Goal: Information Seeking & Learning: Learn about a topic

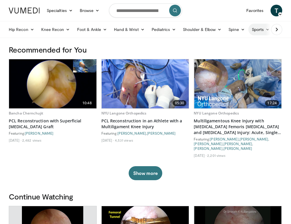
click at [259, 32] on link "Sports" at bounding box center [260, 30] width 25 height 12
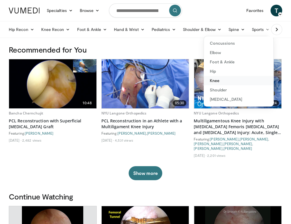
click at [216, 80] on link "Knee" at bounding box center [238, 80] width 69 height 9
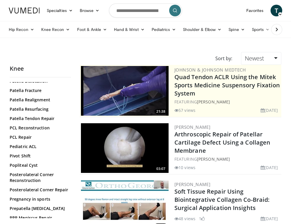
scroll to position [591, 0]
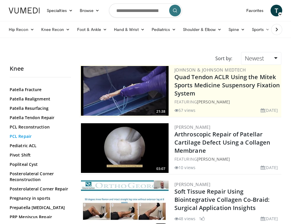
click at [26, 139] on link "PCL Repair" at bounding box center [39, 136] width 58 height 6
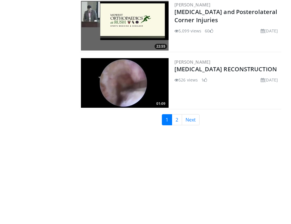
scroll to position [1413, 0]
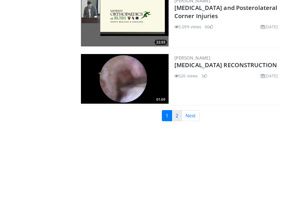
click at [174, 121] on link "2" at bounding box center [177, 115] width 10 height 11
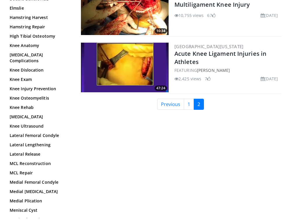
scroll to position [313, 0]
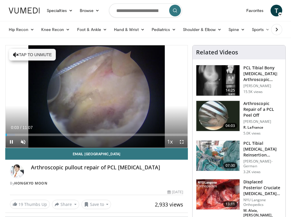
click at [181, 142] on span "Video Player" at bounding box center [182, 142] width 12 height 12
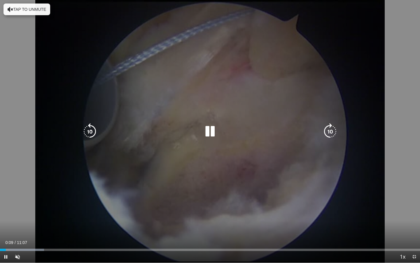
click at [290, 197] on div "10 seconds Tap to unmute" at bounding box center [210, 131] width 420 height 262
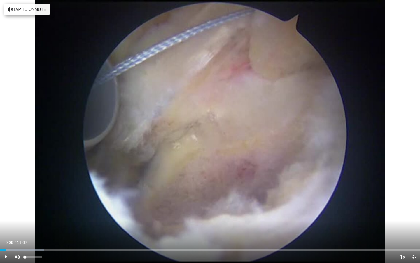
click at [18, 216] on span "Video Player" at bounding box center [18, 257] width 12 height 12
click at [3, 216] on span "Video Player" at bounding box center [6, 257] width 12 height 12
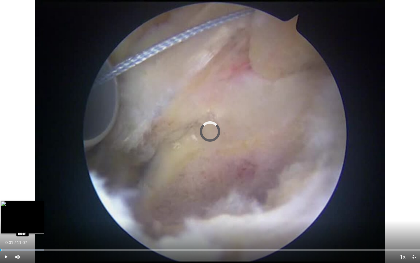
click at [1, 216] on div "Progress Bar" at bounding box center [1, 249] width 1 height 2
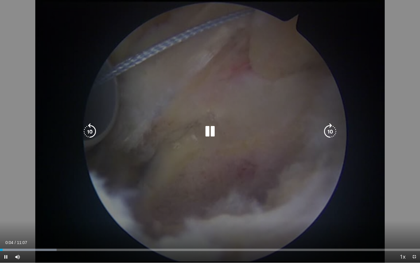
click at [87, 130] on icon "Video Player" at bounding box center [90, 131] width 16 height 16
click at [290, 130] on icon "Video Player" at bounding box center [330, 131] width 16 height 16
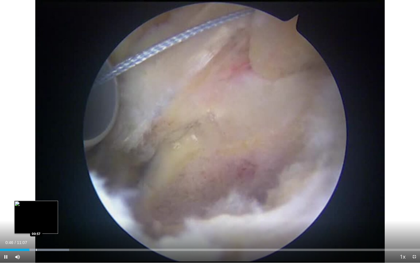
click at [36, 216] on div "Progress Bar" at bounding box center [36, 249] width 1 height 2
click at [47, 216] on div "Progress Bar" at bounding box center [47, 249] width 1 height 2
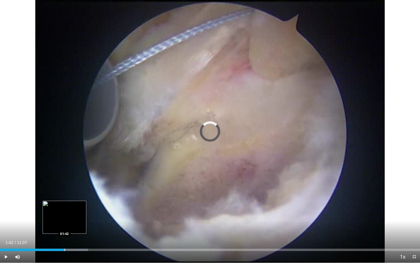
click at [64, 216] on div "Progress Bar" at bounding box center [64, 249] width 1 height 2
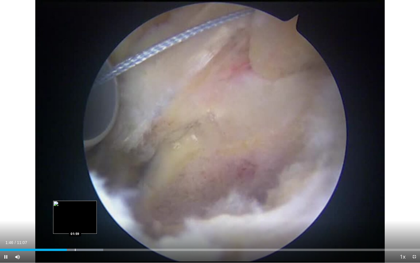
click at [75, 216] on div "Progress Bar" at bounding box center [75, 249] width 1 height 2
click at [85, 216] on div "Progress Bar" at bounding box center [85, 249] width 1 height 2
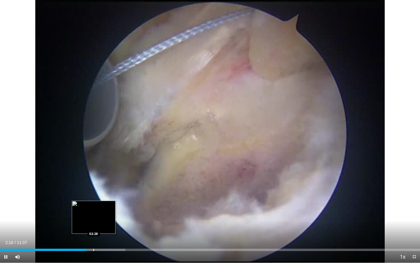
click at [94, 216] on div "Progress Bar" at bounding box center [93, 249] width 1 height 2
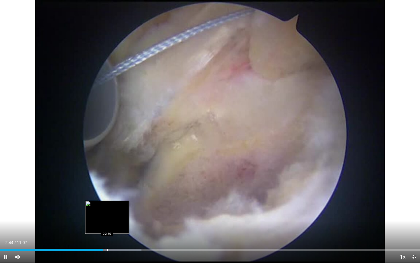
click at [107, 216] on div "Progress Bar" at bounding box center [107, 249] width 1 height 2
click at [115, 216] on div "Progress Bar" at bounding box center [115, 249] width 1 height 2
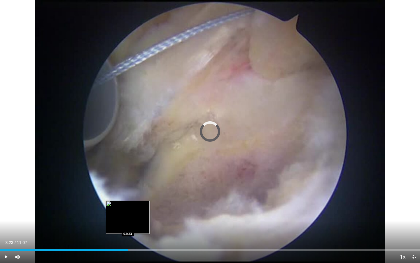
click at [128, 216] on div "Progress Bar" at bounding box center [128, 249] width 1 height 2
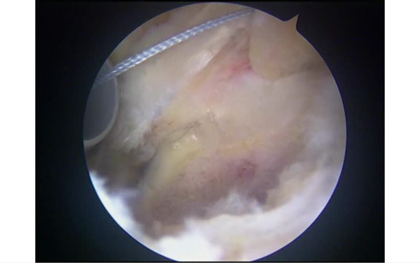
click at [141, 216] on video-js "**********" at bounding box center [210, 131] width 420 height 263
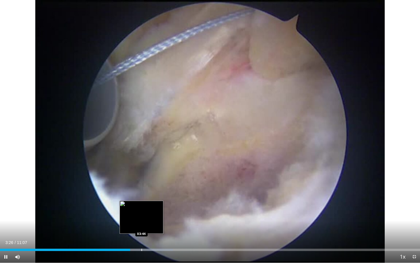
click at [142, 216] on div "Progress Bar" at bounding box center [142, 249] width 1 height 2
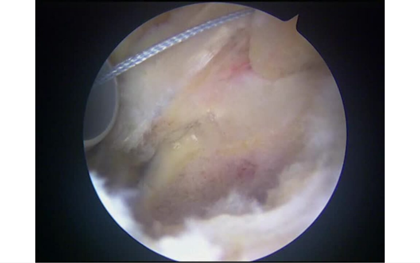
click at [155, 216] on div "20 seconds Tap to unmute" at bounding box center [210, 131] width 420 height 262
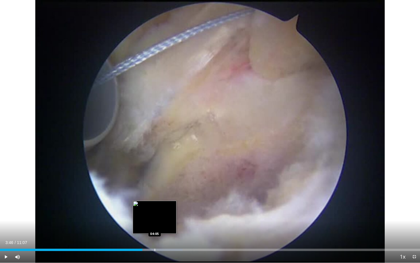
click at [155, 216] on div "Progress Bar" at bounding box center [155, 249] width 1 height 2
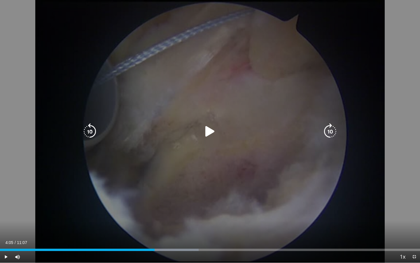
click at [198, 216] on div "20 seconds Tap to unmute" at bounding box center [210, 131] width 420 height 262
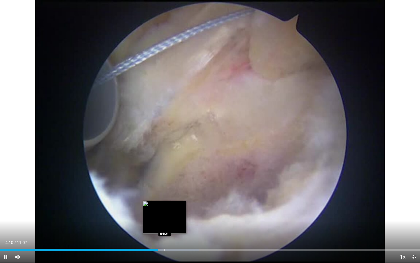
click at [165, 216] on div "Progress Bar" at bounding box center [165, 249] width 1 height 2
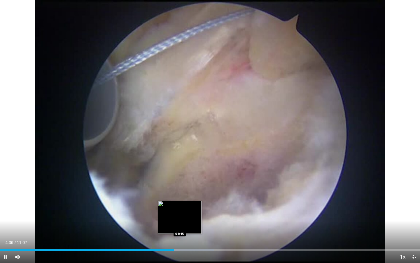
click at [180, 216] on div "Progress Bar" at bounding box center [180, 249] width 1 height 2
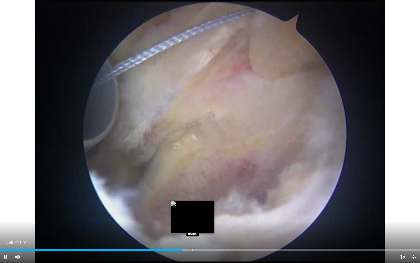
click at [193, 216] on div "Progress Bar" at bounding box center [193, 249] width 1 height 2
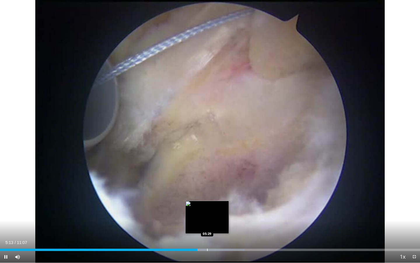
click at [207, 216] on div "Progress Bar" at bounding box center [207, 249] width 1 height 2
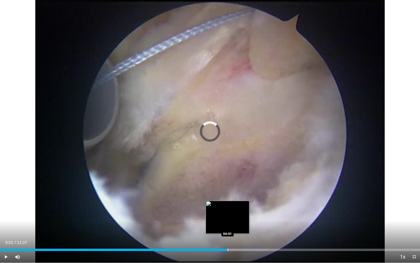
click at [228, 216] on div "Progress Bar" at bounding box center [228, 249] width 1 height 2
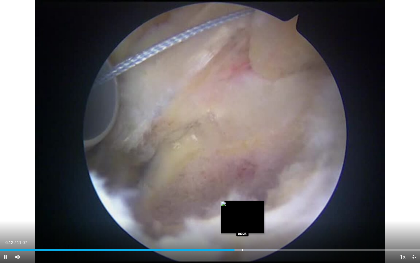
click at [243, 216] on div "Progress Bar" at bounding box center [243, 249] width 1 height 2
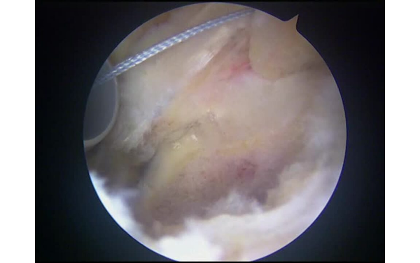
click at [250, 216] on div "20 seconds Tap to unmute" at bounding box center [210, 131] width 420 height 262
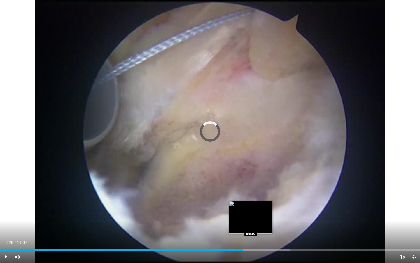
click at [251, 216] on div "Progress Bar" at bounding box center [251, 249] width 1 height 2
click at [259, 216] on div "Progress Bar" at bounding box center [259, 249] width 1 height 2
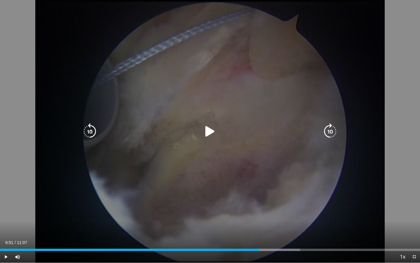
click at [290, 216] on div "20 seconds Tap to unmute" at bounding box center [210, 131] width 420 height 262
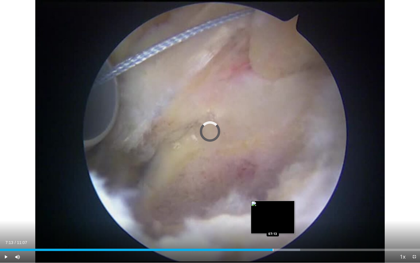
click at [273, 216] on div "Progress Bar" at bounding box center [273, 249] width 1 height 2
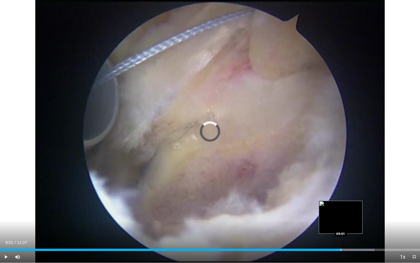
click at [290, 216] on div "Progress Bar" at bounding box center [341, 249] width 1 height 2
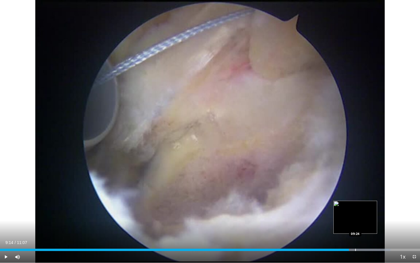
click at [290, 216] on div "Progress Bar" at bounding box center [355, 249] width 1 height 2
click at [290, 216] on div "Progress Bar" at bounding box center [365, 249] width 1 height 2
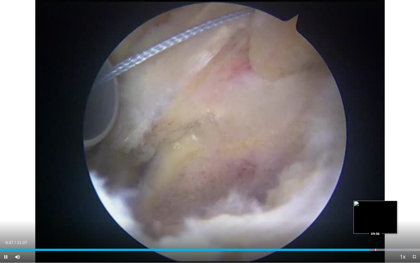
click at [290, 216] on div "Progress Bar" at bounding box center [376, 249] width 1 height 2
click at [290, 216] on div "Progress Bar" at bounding box center [381, 249] width 1 height 2
click at [290, 216] on div "Progress Bar" at bounding box center [389, 249] width 1 height 2
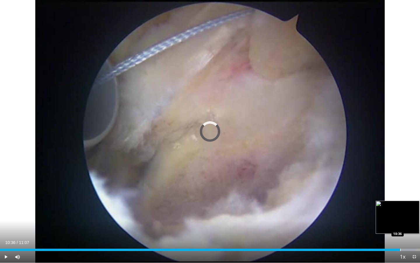
click at [290, 216] on div "Progress Bar" at bounding box center [400, 249] width 1 height 2
click at [290, 216] on div "Progress Bar" at bounding box center [406, 249] width 1 height 2
click at [290, 216] on div "Progress Bar" at bounding box center [413, 249] width 1 height 2
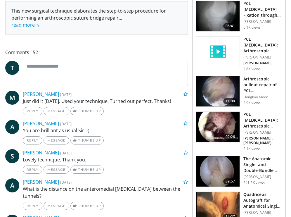
scroll to position [217, 0]
